Goal: Task Accomplishment & Management: Manage account settings

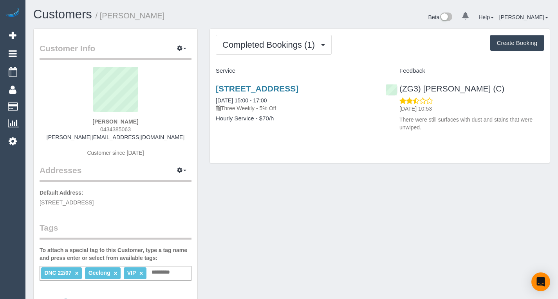
click at [76, 275] on link "×" at bounding box center [77, 273] width 4 height 7
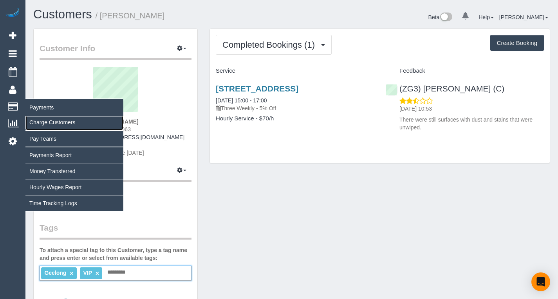
click at [34, 120] on link "Charge Customers" at bounding box center [74, 123] width 98 height 16
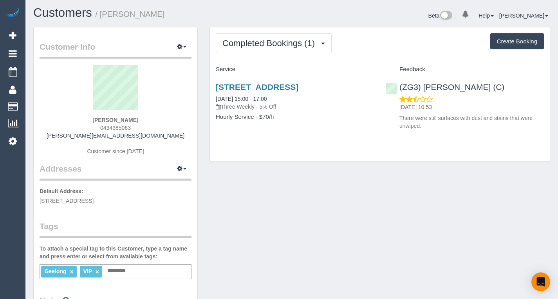
scroll to position [1, 0]
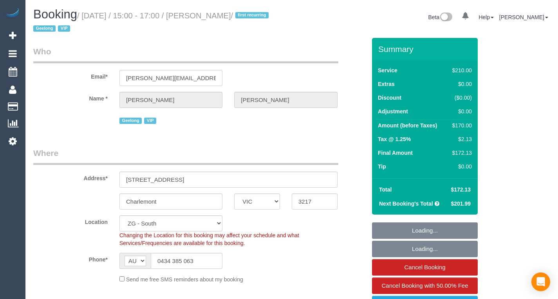
select select "VIC"
select select "180"
select select "string:stripe-pm_1RlIma2GScqysDRVzEkQY5fH"
select select "spot1"
select select "number:28"
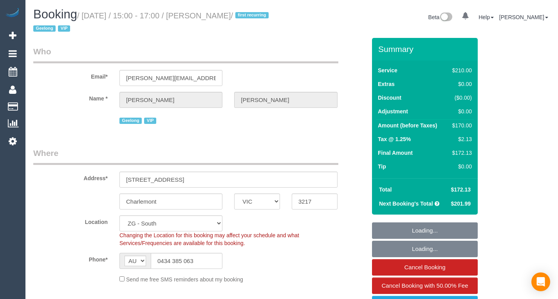
select select "number:14"
select select "number:19"
select select "number:22"
select select "number:34"
select select "number:26"
